Goal: Information Seeking & Learning: Compare options

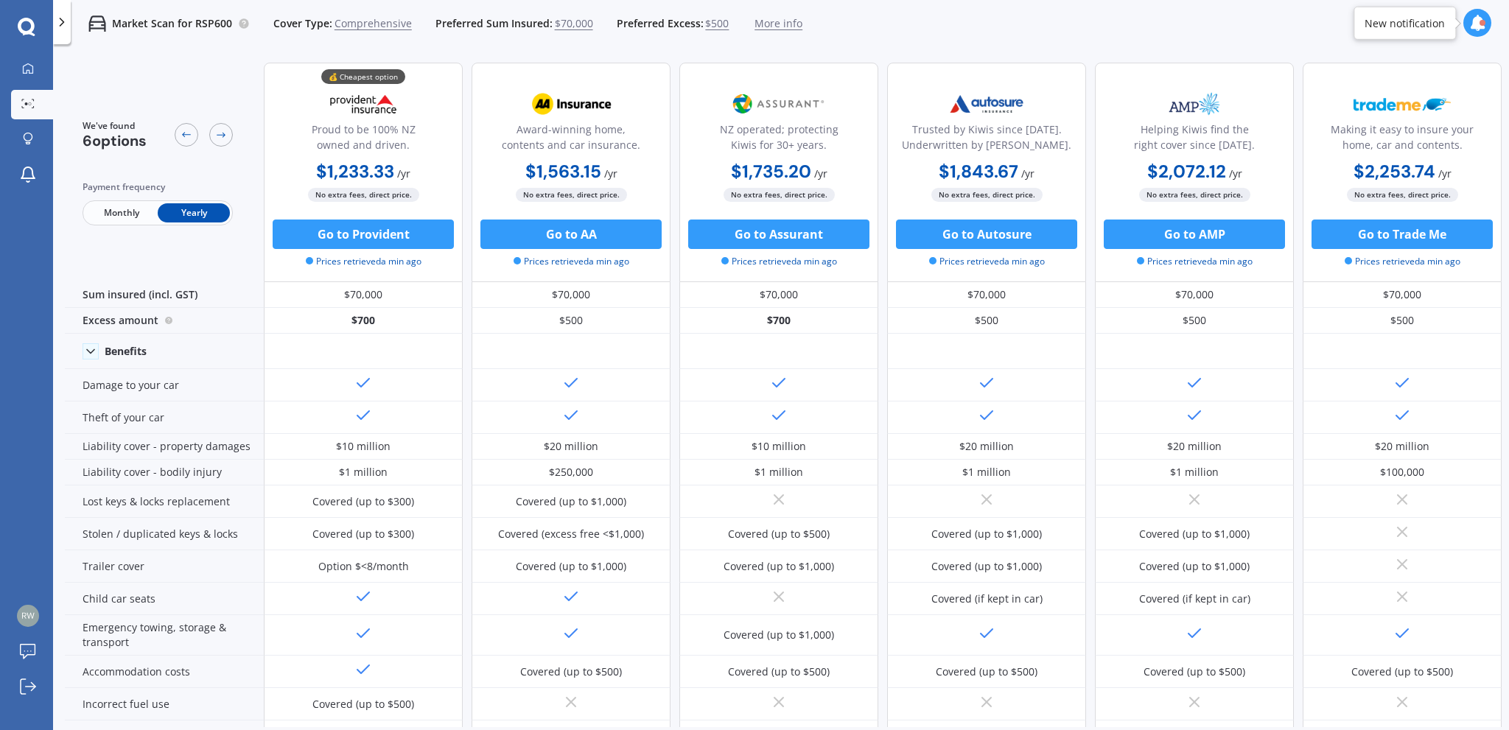
scroll to position [368, 0]
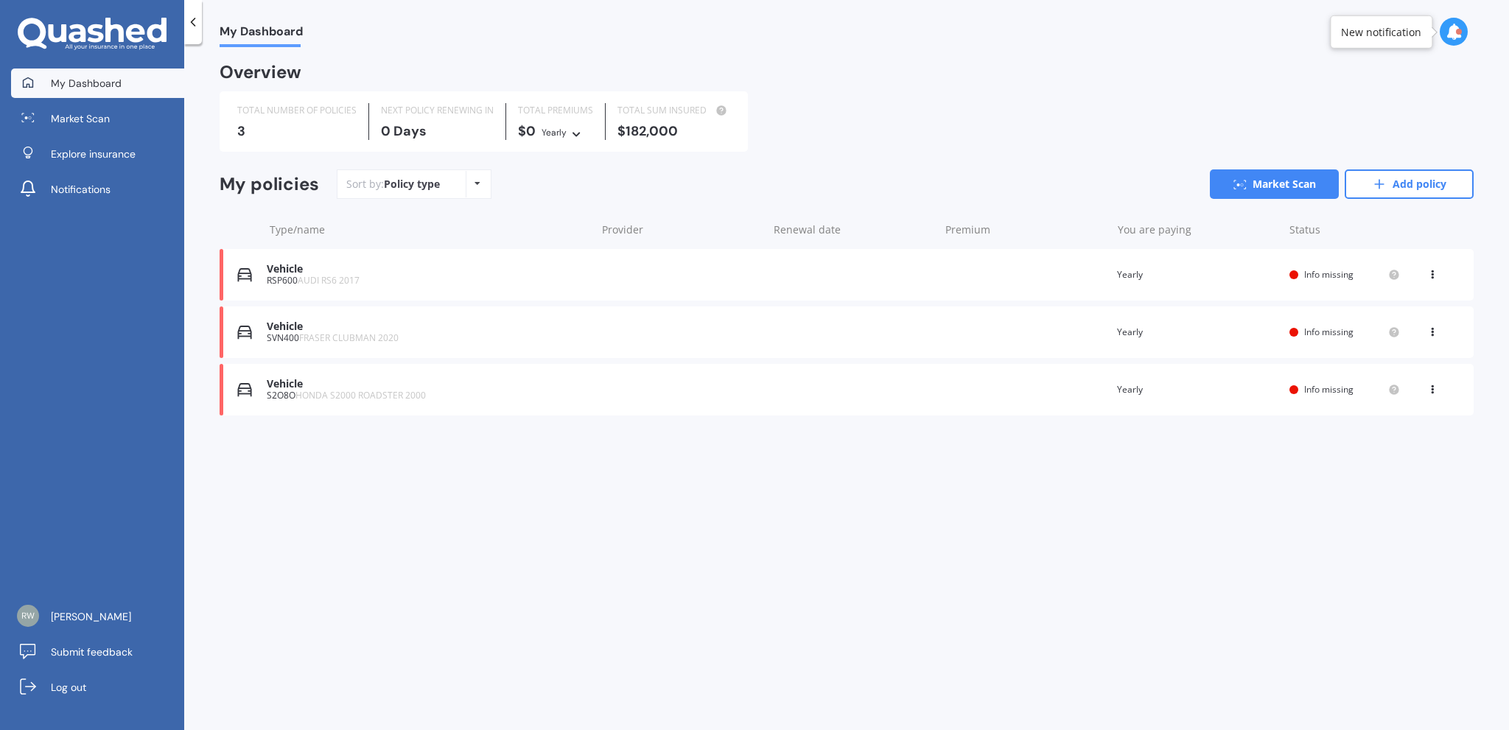
click at [277, 271] on div "Vehicle" at bounding box center [427, 269] width 321 height 13
click at [1324, 273] on span "Info missing" at bounding box center [1328, 274] width 49 height 13
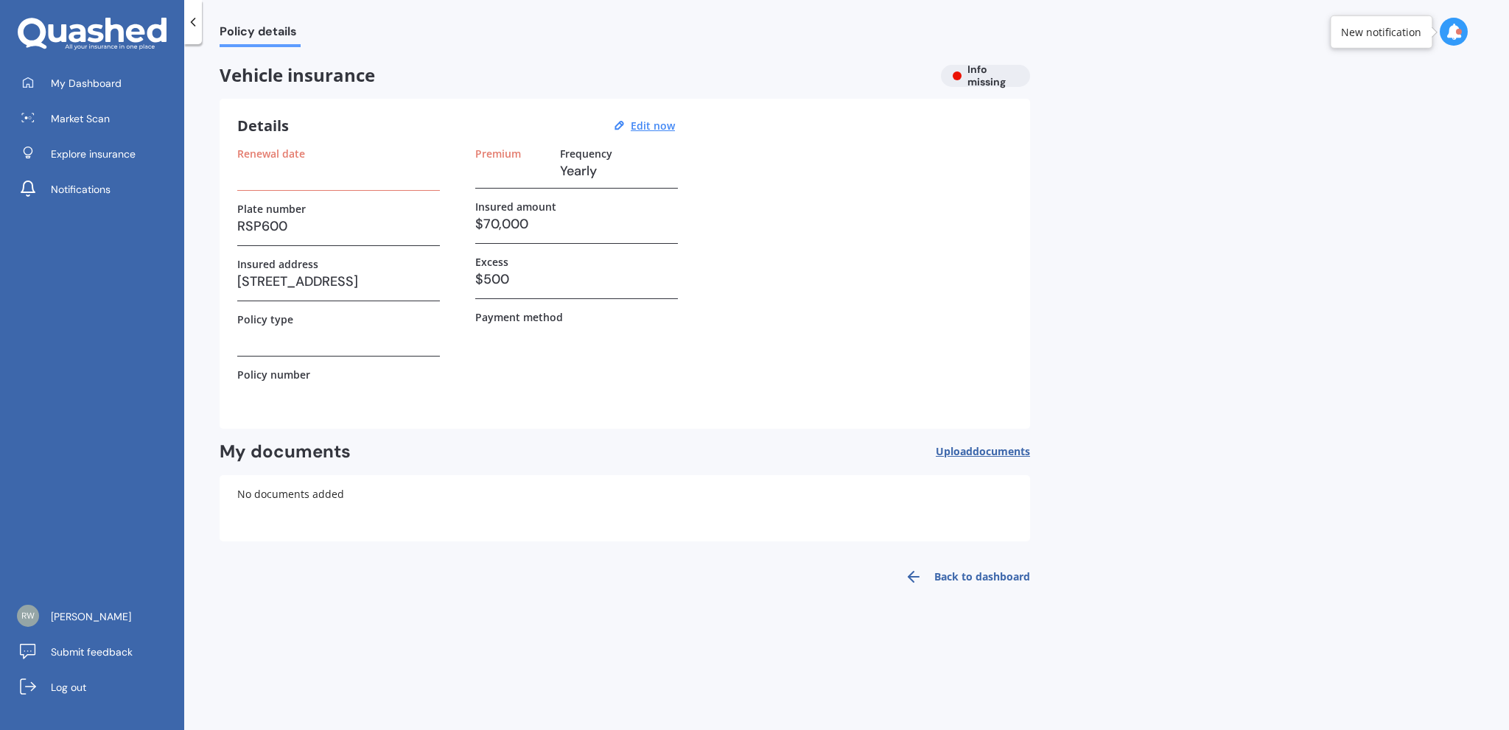
click at [282, 178] on h3 at bounding box center [338, 171] width 203 height 22
click at [283, 170] on h3 at bounding box center [338, 171] width 203 height 22
click at [279, 181] on h3 at bounding box center [338, 171] width 203 height 22
click at [234, 181] on div "Details Edit now Renewal date Plate number RSP600 Insured address 472 Wainui So…" at bounding box center [625, 264] width 811 height 330
click at [315, 178] on h3 at bounding box center [338, 171] width 203 height 22
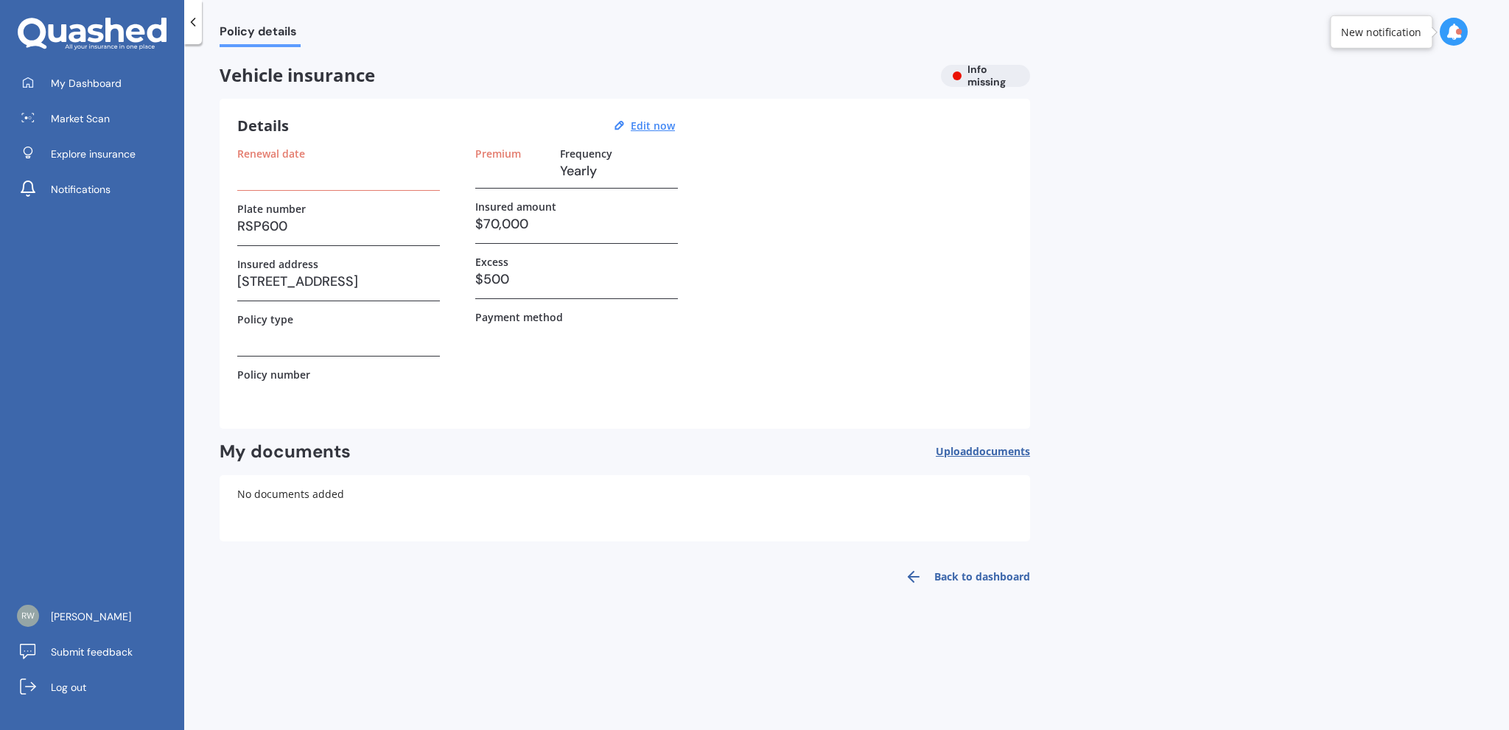
click at [593, 182] on div "Premium Frequency Yearly" at bounding box center [576, 167] width 203 height 41
drag, startPoint x: 557, startPoint y: 224, endPoint x: 531, endPoint y: 222, distance: 26.6
click at [555, 223] on h3 "$70,000" at bounding box center [576, 224] width 203 height 22
click at [502, 220] on h3 "$70,000" at bounding box center [576, 224] width 203 height 22
drag, startPoint x: 328, startPoint y: 239, endPoint x: 289, endPoint y: 228, distance: 40.6
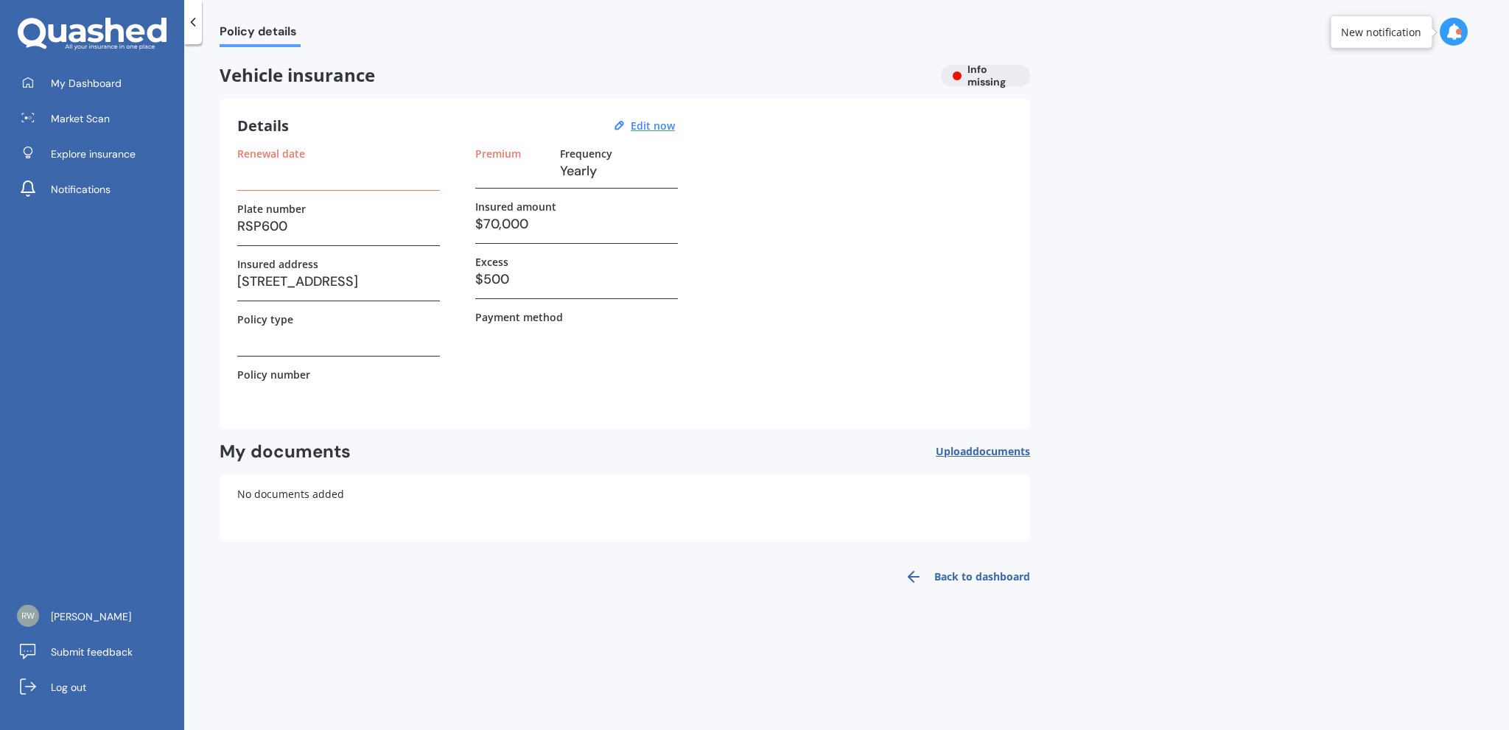
click at [323, 237] on div "Plate number RSP600" at bounding box center [338, 224] width 203 height 43
click at [278, 224] on h3 "RSP600" at bounding box center [338, 226] width 203 height 22
click at [993, 78] on div "Vehicle insurance Info missing" at bounding box center [625, 76] width 811 height 22
click at [1459, 29] on div at bounding box center [1459, 32] width 6 height 6
click at [1324, 101] on b "Market Scan" at bounding box center [1307, 96] width 60 height 10
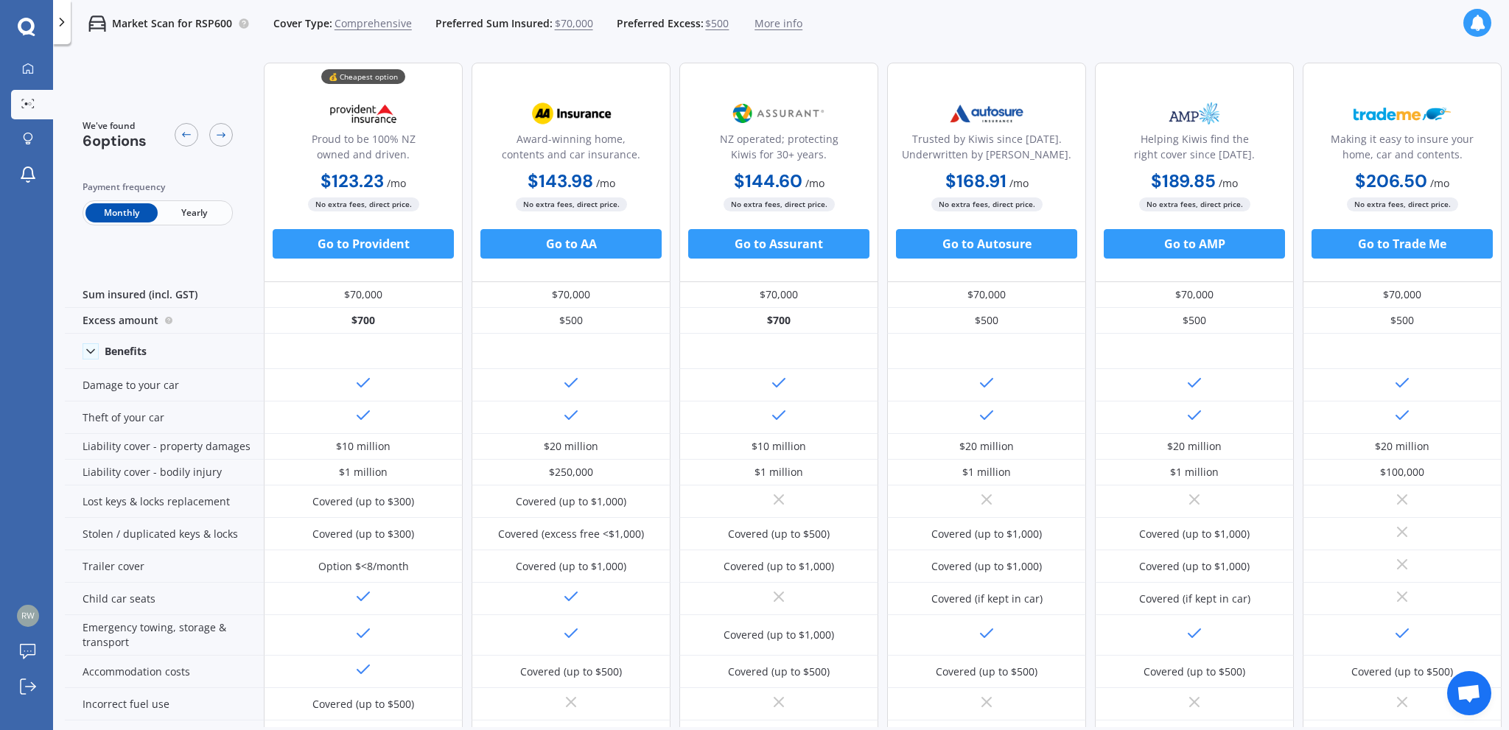
click at [200, 206] on span "Yearly" at bounding box center [194, 212] width 72 height 19
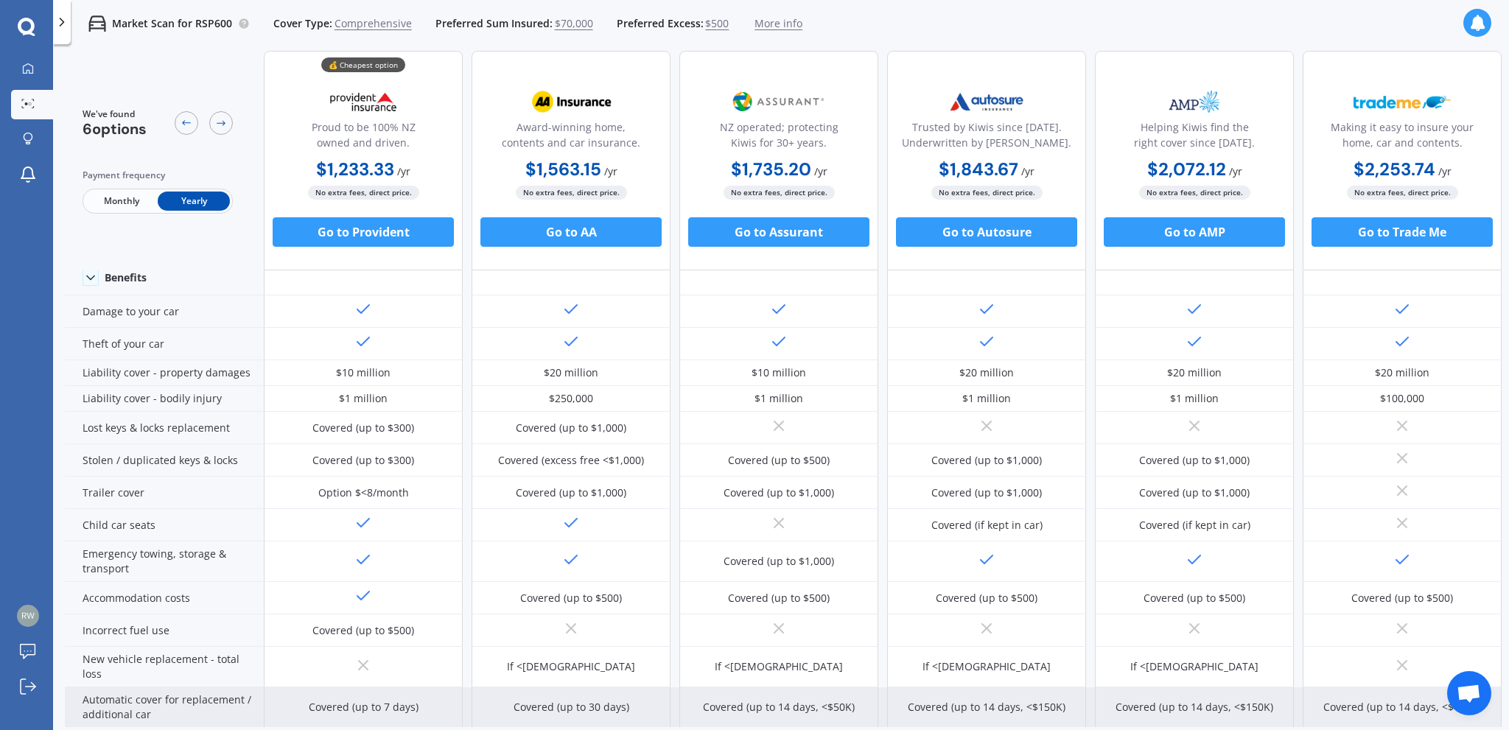
scroll to position [72, 0]
